Goal: Task Accomplishment & Management: Manage account settings

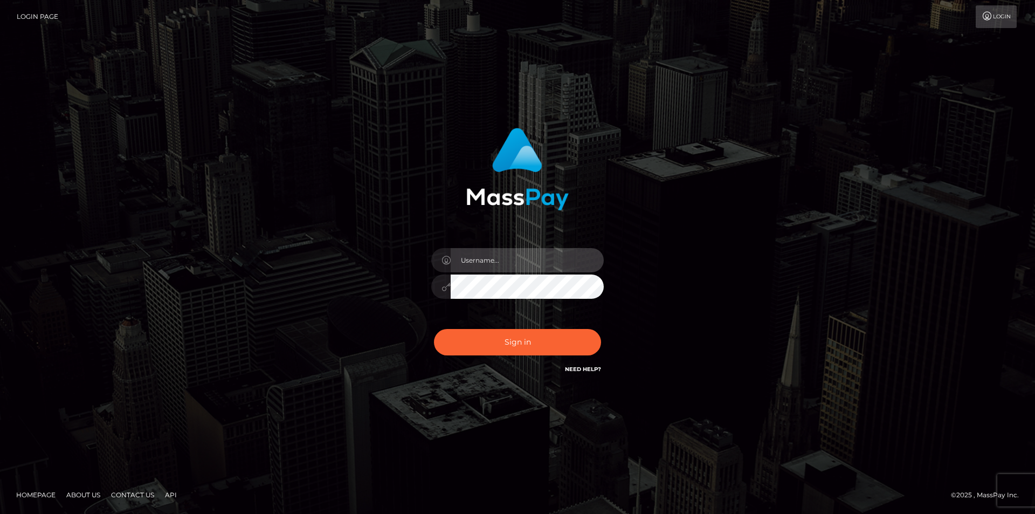
click at [520, 261] on input "text" at bounding box center [527, 260] width 153 height 24
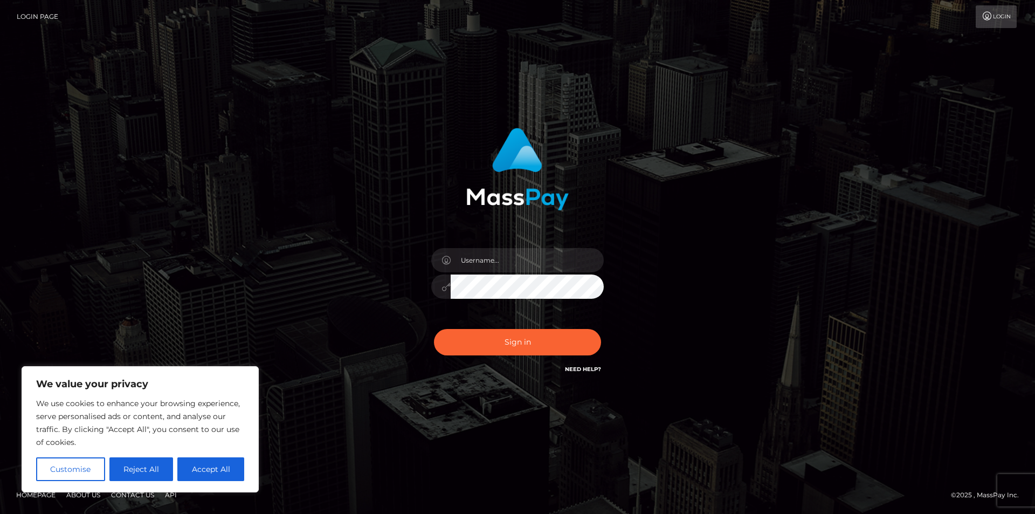
click at [209, 485] on div "We value your privacy We use cookies to enhance your browsing experience, serve…" at bounding box center [140, 429] width 237 height 126
click at [204, 467] on button "Accept All" at bounding box center [210, 469] width 67 height 24
checkbox input "true"
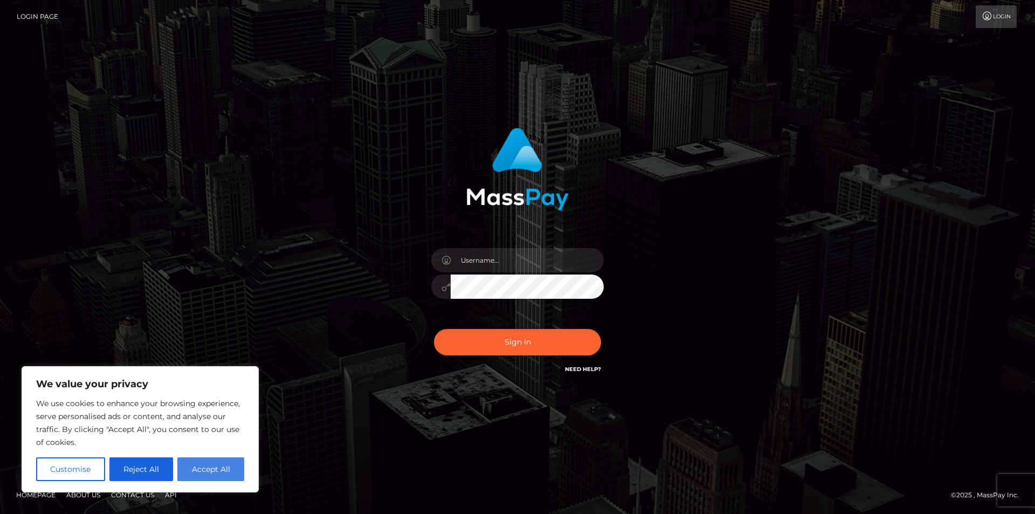
checkbox input "true"
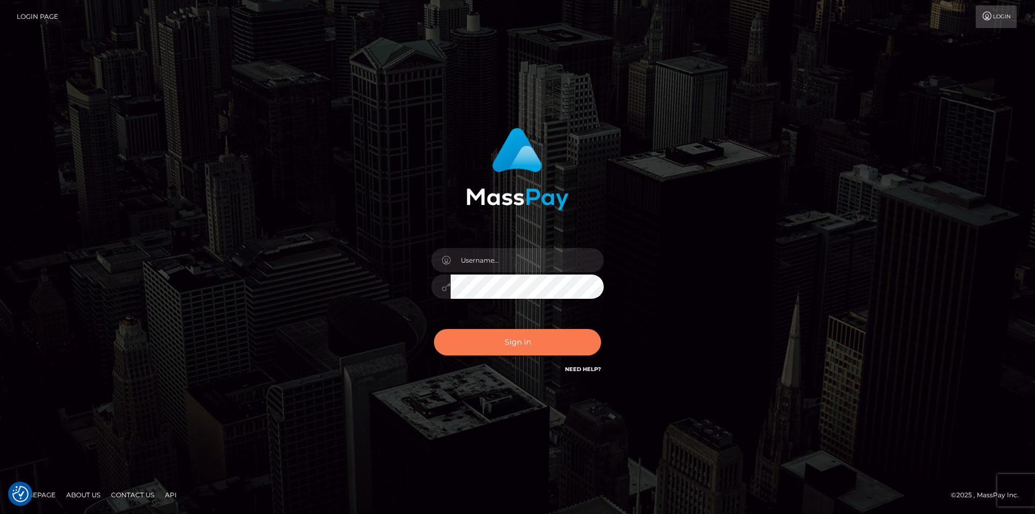
click at [535, 353] on button "Sign in" at bounding box center [517, 342] width 167 height 26
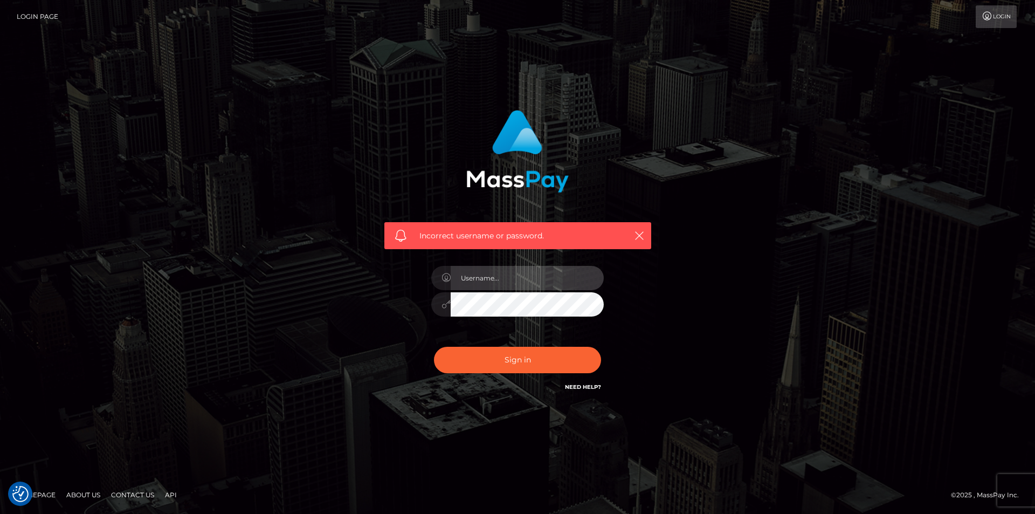
click at [532, 277] on input "text" at bounding box center [527, 278] width 153 height 24
type input "[EMAIL_ADDRESS][DOMAIN_NAME]"
click at [309, 311] on div "Incorrect username or password. molianistore85@gmail.com" at bounding box center [517, 257] width 615 height 310
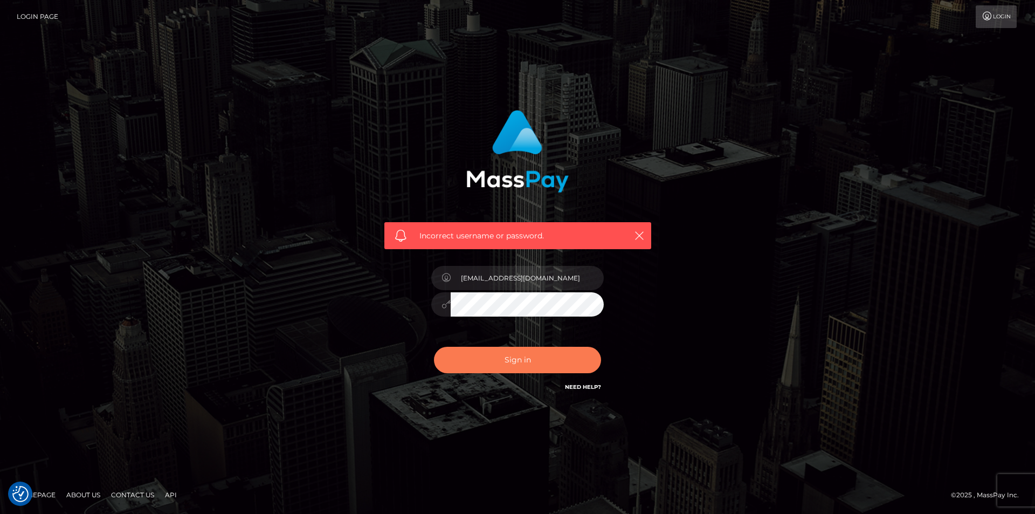
click at [518, 360] on button "Sign in" at bounding box center [517, 360] width 167 height 26
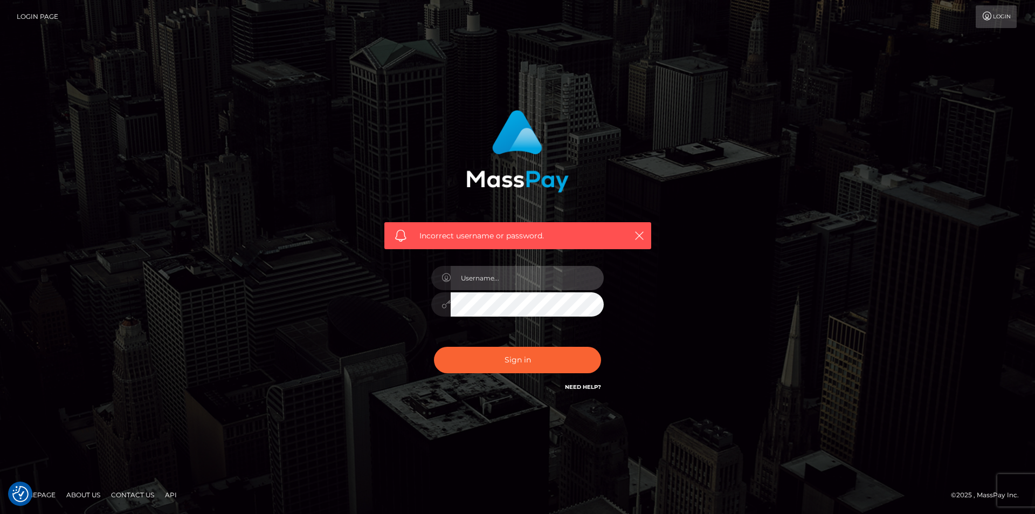
type input "molianistore85@gmail.com"
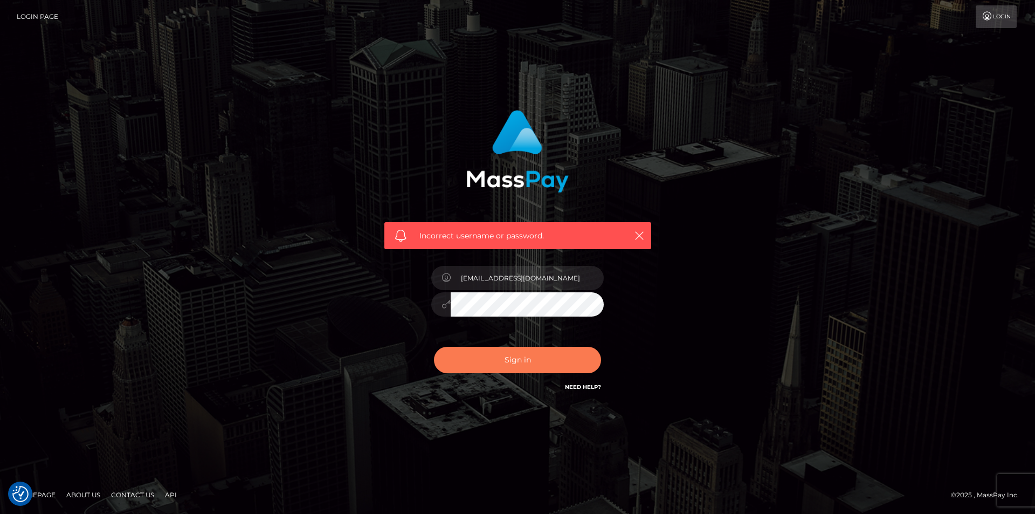
click at [541, 355] on button "Sign in" at bounding box center [517, 360] width 167 height 26
checkbox input "true"
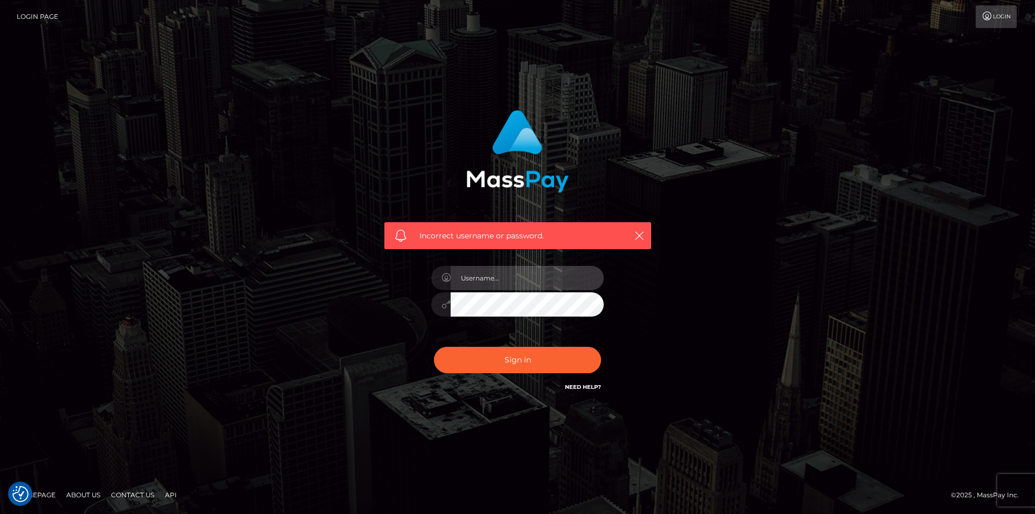
click at [475, 274] on input "text" at bounding box center [527, 278] width 153 height 24
click at [522, 270] on input "text" at bounding box center [527, 278] width 153 height 24
type input "[EMAIL_ADDRESS][DOMAIN_NAME]"
click at [431, 305] on div "molianistore85@gmail.com" at bounding box center [517, 299] width 189 height 82
click at [436, 392] on div "Incorrect username or password. molianistore85@gmail.com" at bounding box center [517, 251] width 283 height 299
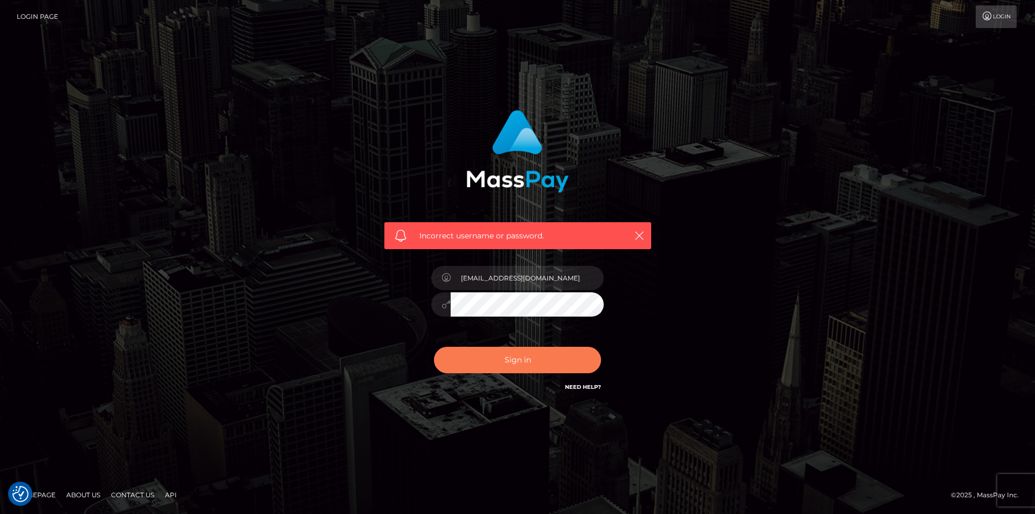
click at [526, 351] on button "Sign in" at bounding box center [517, 360] width 167 height 26
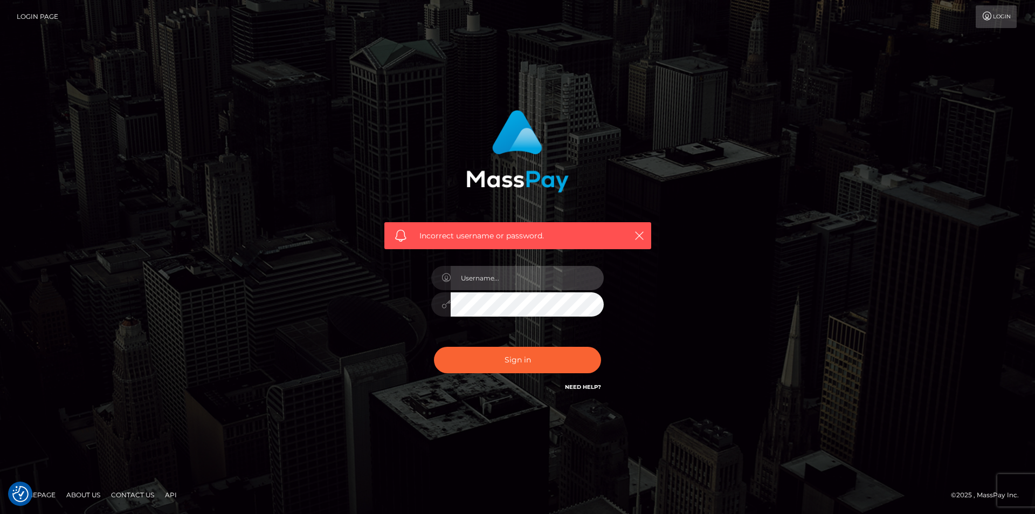
click at [521, 277] on input "text" at bounding box center [527, 278] width 153 height 24
click at [755, 281] on div "Incorrect username or password." at bounding box center [517, 257] width 615 height 310
click at [1000, 17] on link "Login" at bounding box center [996, 16] width 41 height 23
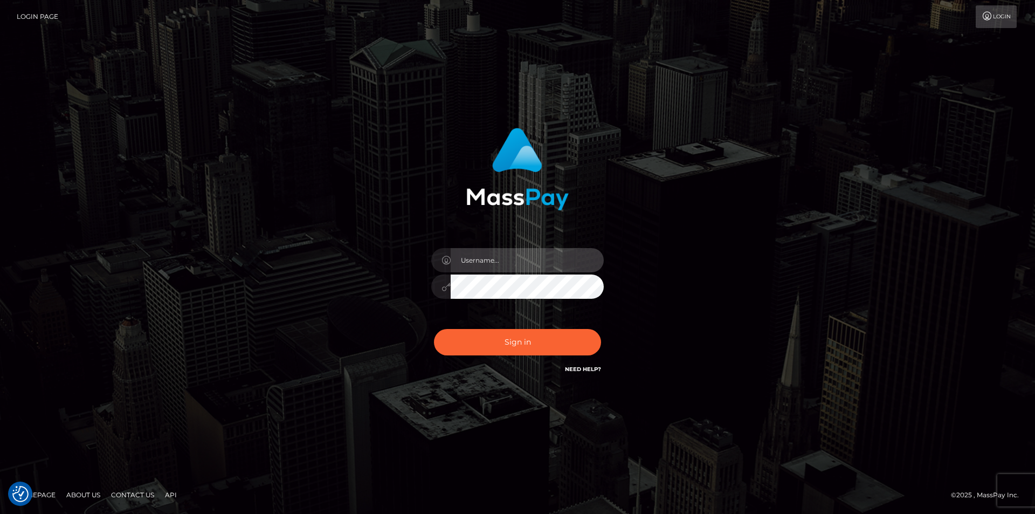
click at [468, 263] on input "text" at bounding box center [527, 260] width 153 height 24
type input "molianistore85@gmail.com"
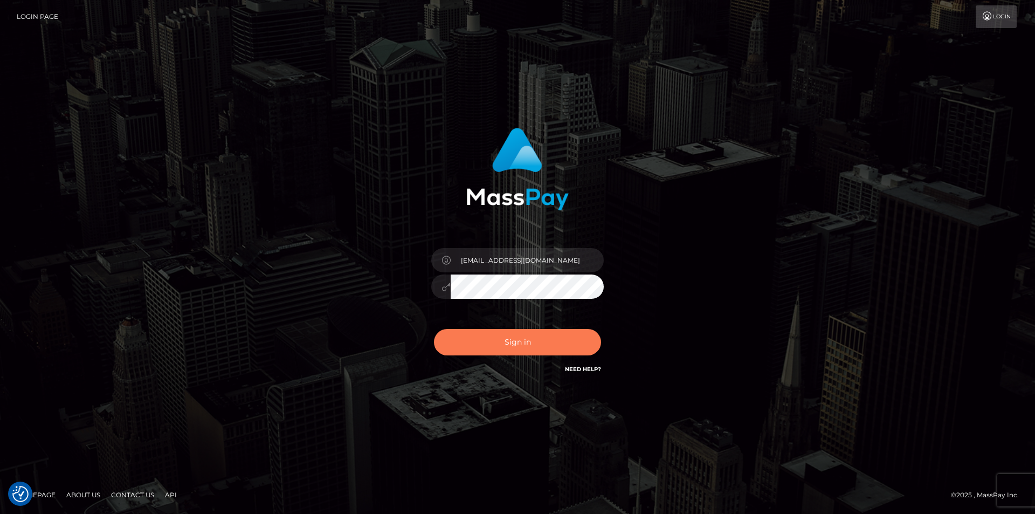
click at [499, 355] on button "Sign in" at bounding box center [517, 342] width 167 height 26
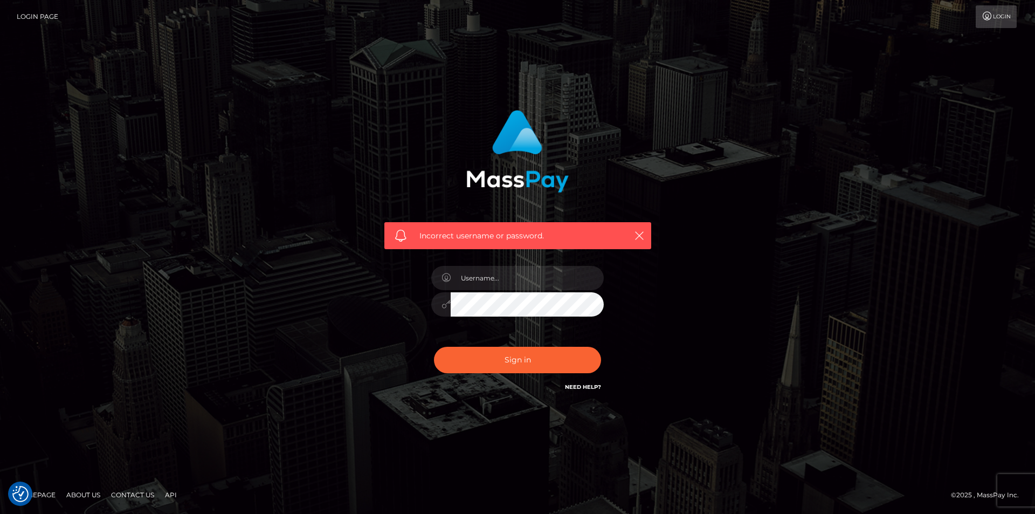
click at [588, 386] on link "Need Help?" at bounding box center [583, 386] width 36 height 7
